Goal: Task Accomplishment & Management: Manage account settings

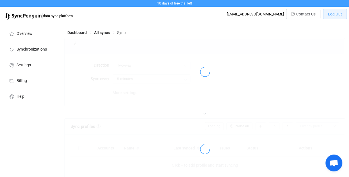
click at [336, 14] on span "Log Out" at bounding box center [335, 14] width 14 height 4
